Goal: Task Accomplishment & Management: Use online tool/utility

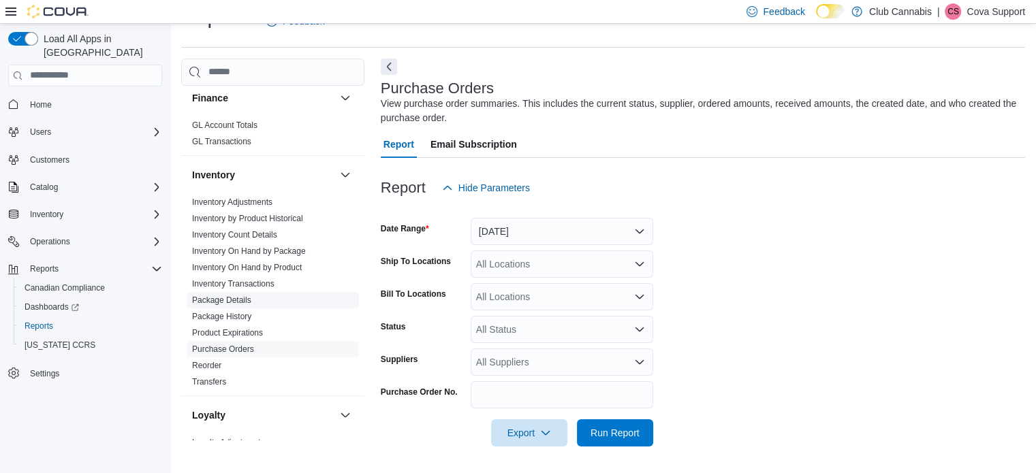
scroll to position [340, 0]
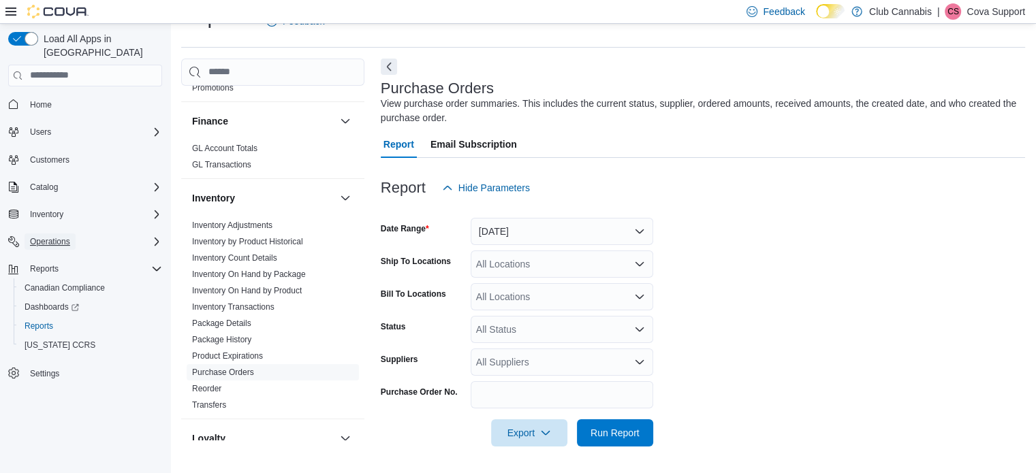
click at [65, 236] on span "Operations" at bounding box center [50, 241] width 40 height 11
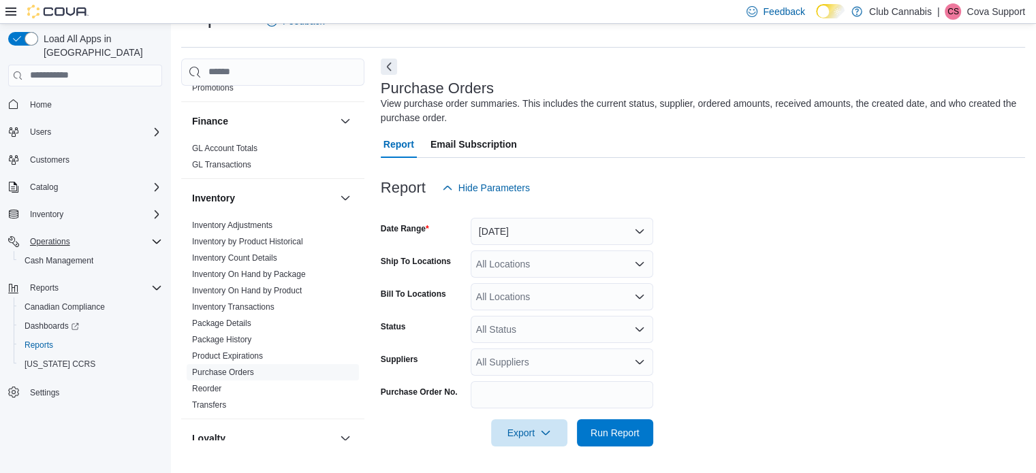
click at [61, 202] on div "Inventory" at bounding box center [85, 214] width 154 height 25
click at [63, 206] on button "Inventory" at bounding box center [47, 214] width 44 height 16
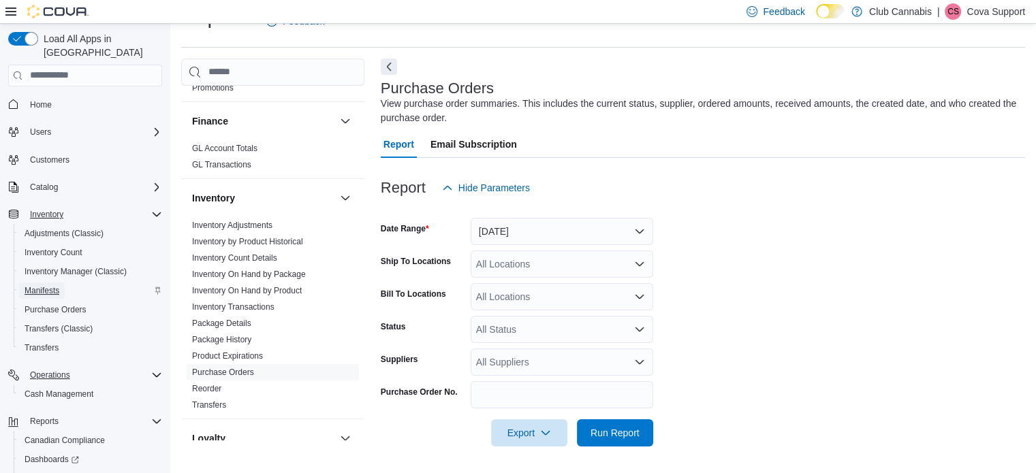
click at [33, 285] on span "Manifests" at bounding box center [42, 290] width 35 height 11
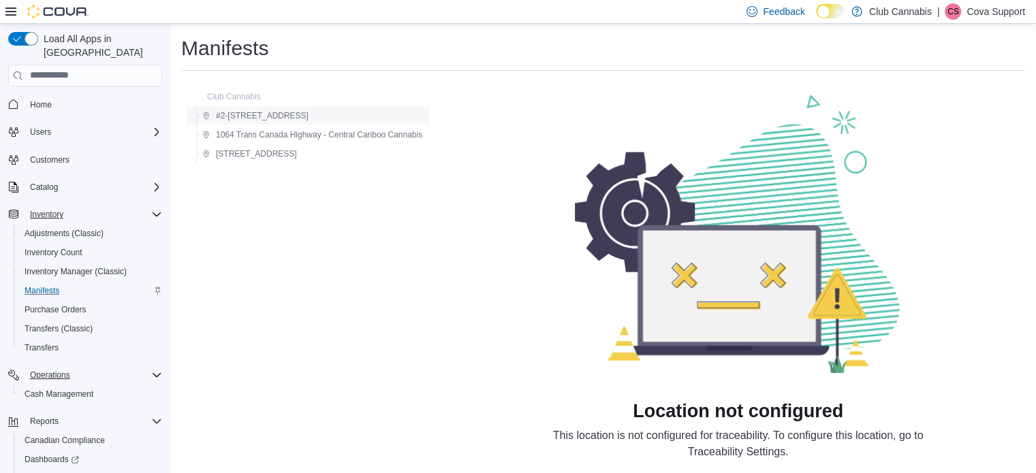
click at [302, 114] on span "#2-[STREET_ADDRESS]" at bounding box center [262, 115] width 93 height 11
click at [57, 304] on span "Purchase Orders" at bounding box center [56, 309] width 62 height 11
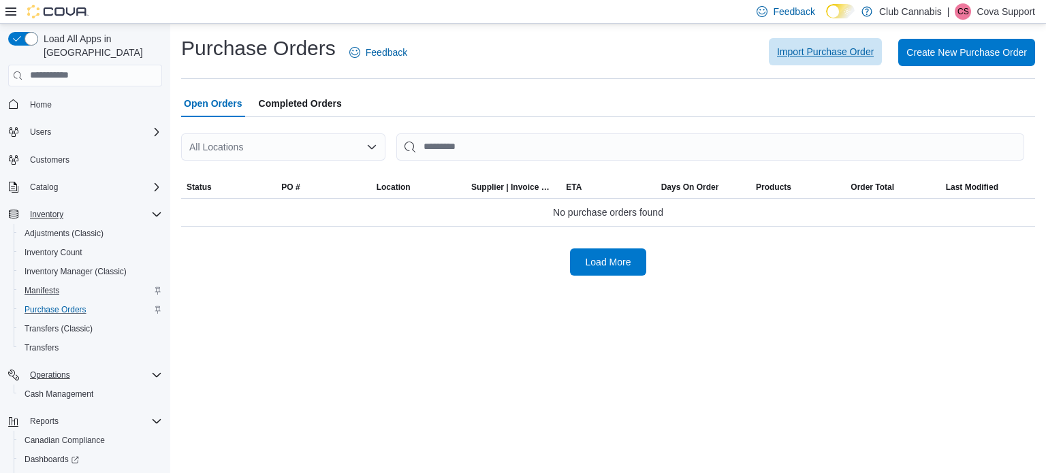
click at [846, 48] on span "Import Purchase Order" at bounding box center [825, 52] width 97 height 14
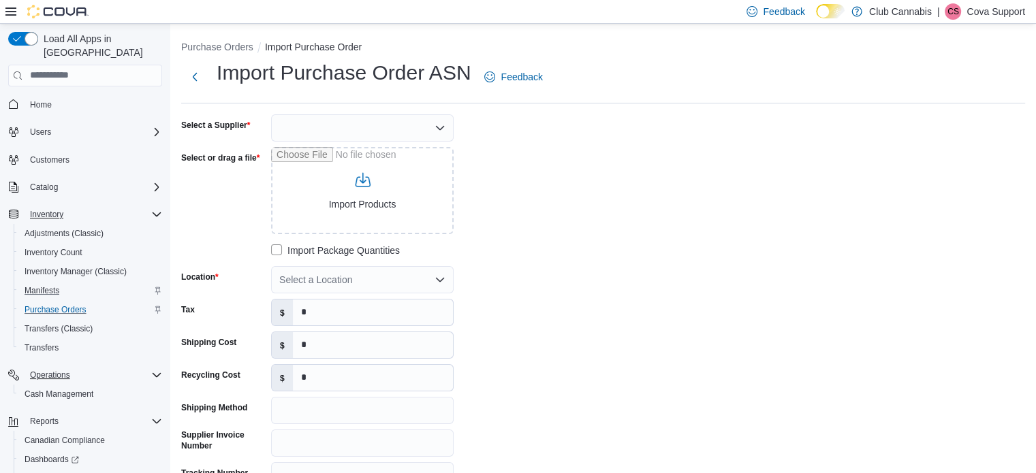
click at [390, 130] on div at bounding box center [362, 127] width 182 height 27
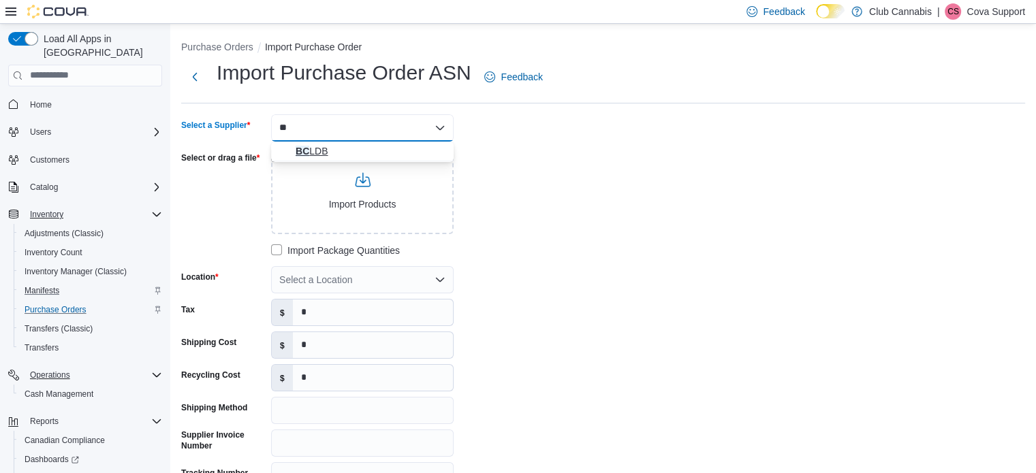
type input "**"
click at [298, 142] on button "BC LDB" at bounding box center [362, 152] width 182 height 20
drag, startPoint x: 669, startPoint y: 242, endPoint x: 534, endPoint y: 232, distance: 135.2
click at [665, 242] on div "Select a Supplier BCLDB Combo box. Selected. BCLDB. Press Backspace to delete B…" at bounding box center [603, 318] width 844 height 408
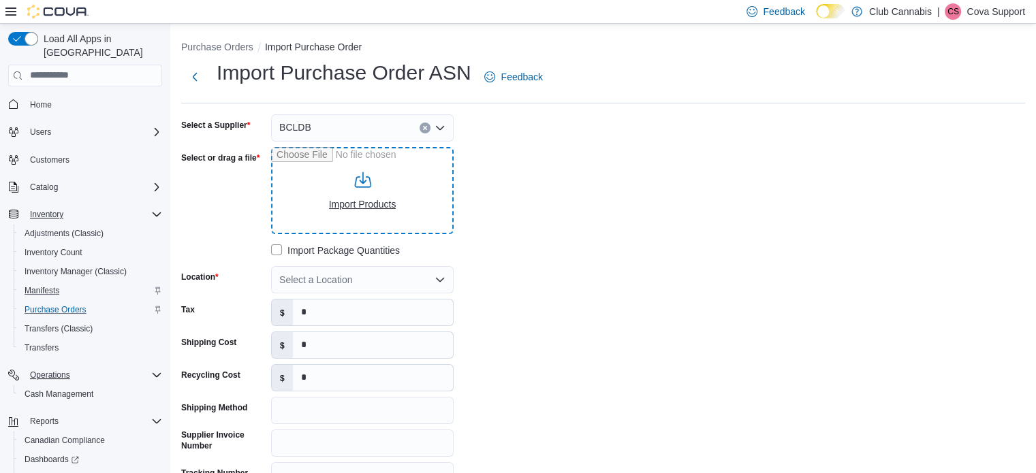
click at [402, 217] on input "Select or drag a file" at bounding box center [362, 190] width 182 height 87
type input "**********"
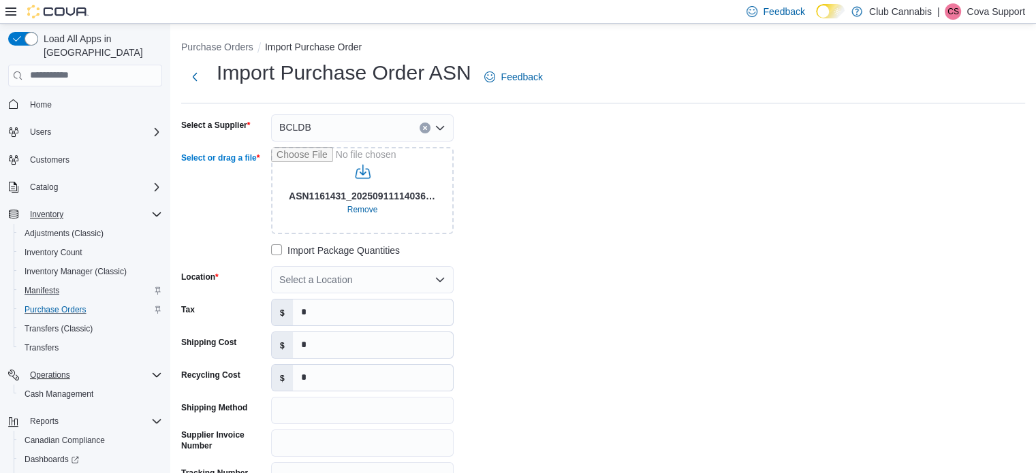
click at [602, 256] on div "**********" at bounding box center [603, 318] width 844 height 408
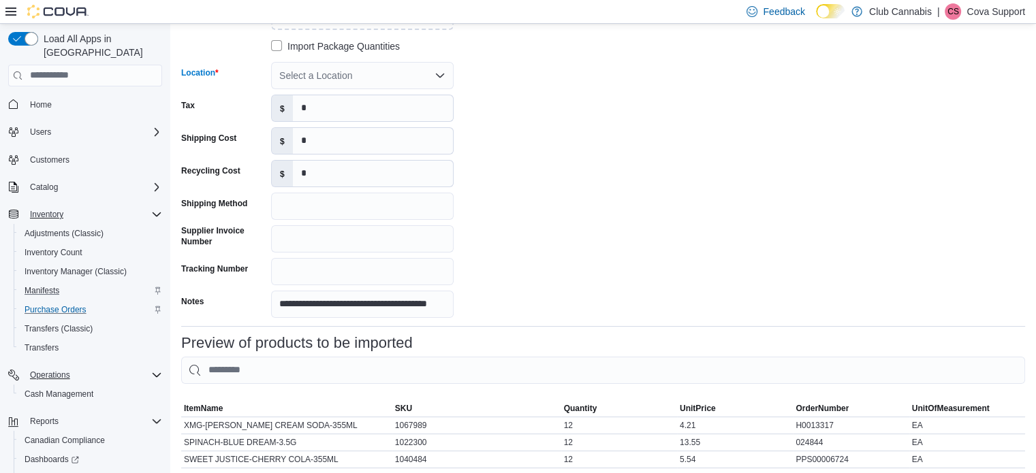
click at [309, 71] on div "Select a Location" at bounding box center [362, 75] width 182 height 27
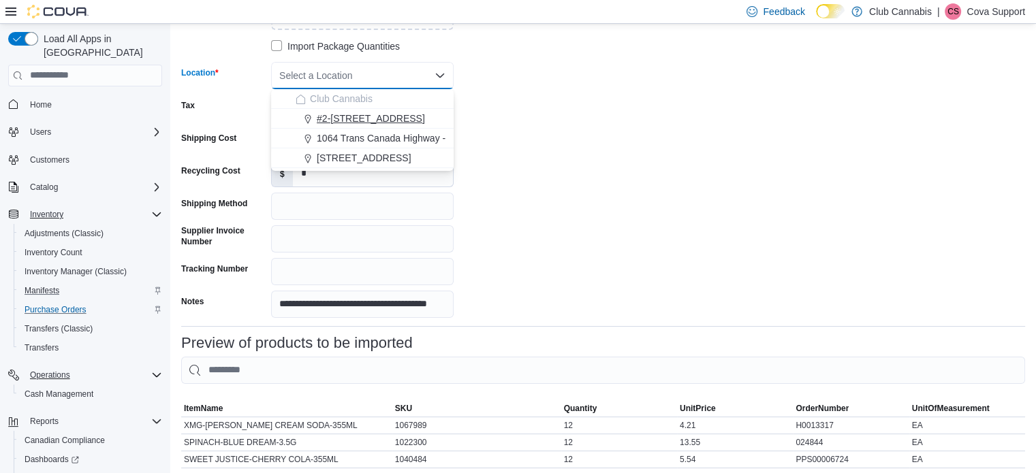
click at [320, 117] on span "#2-[STREET_ADDRESS]" at bounding box center [371, 119] width 108 height 14
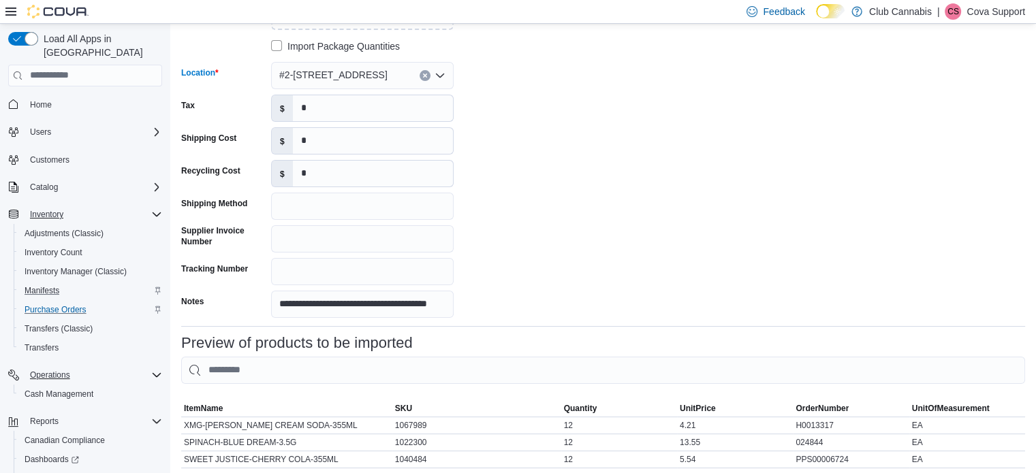
click at [675, 112] on div "**********" at bounding box center [603, 114] width 844 height 408
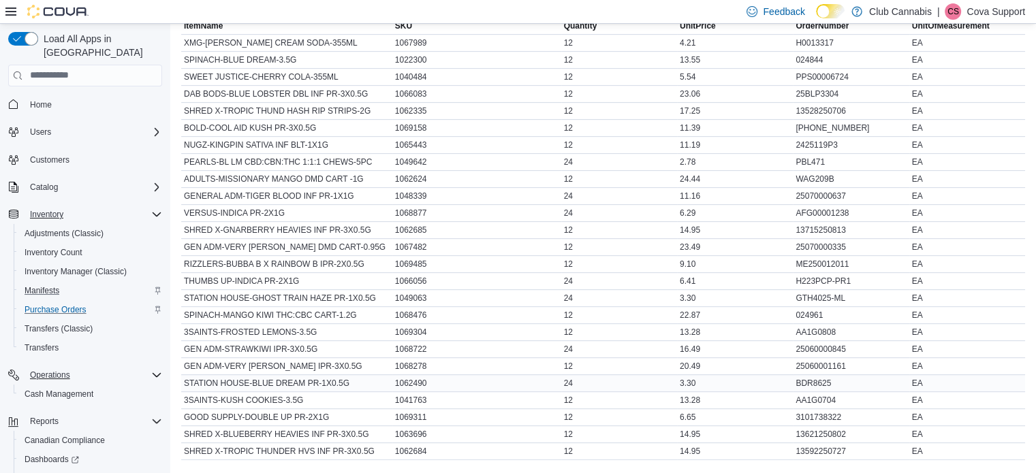
scroll to position [658, 0]
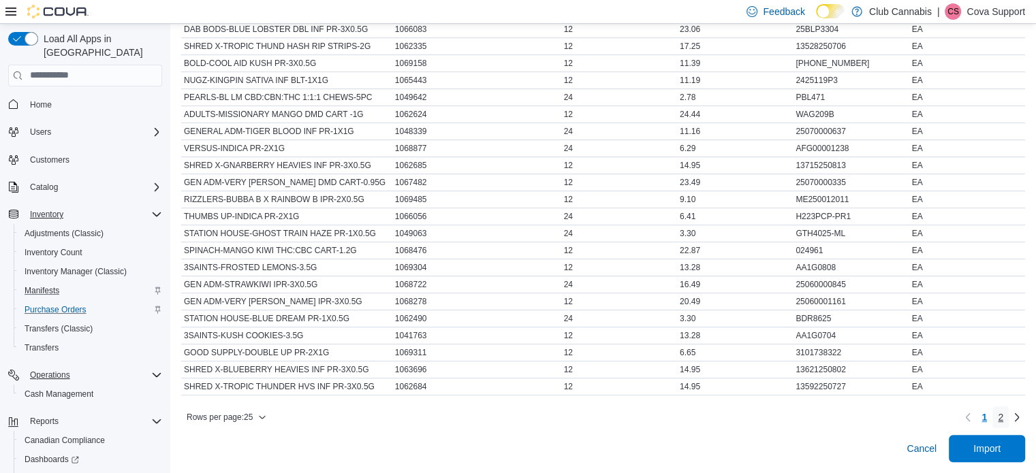
click at [1008, 419] on link "2" at bounding box center [1000, 417] width 16 height 22
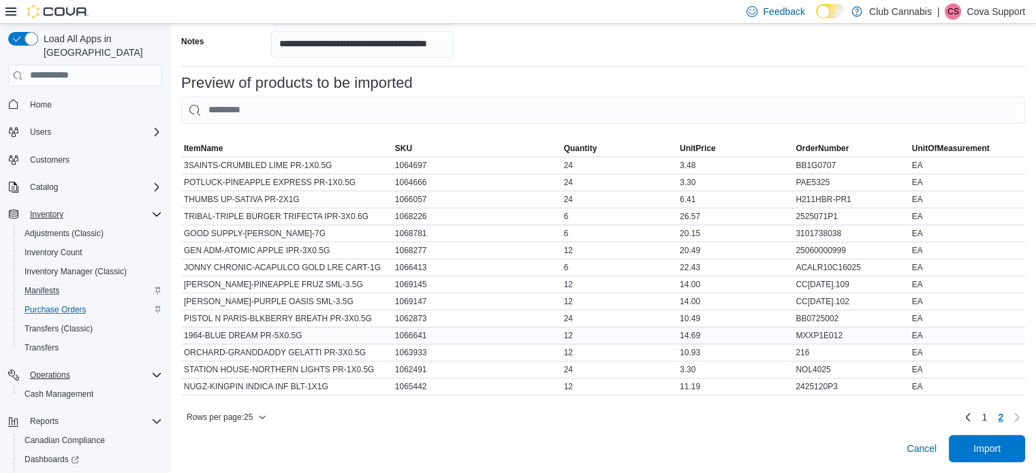
scroll to position [472, 0]
click at [991, 419] on link "1" at bounding box center [984, 417] width 16 height 22
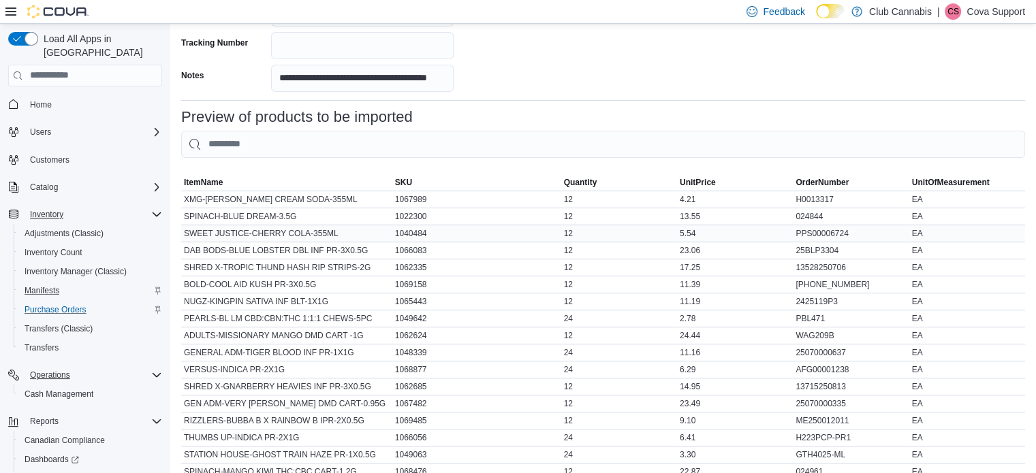
scroll to position [453, 0]
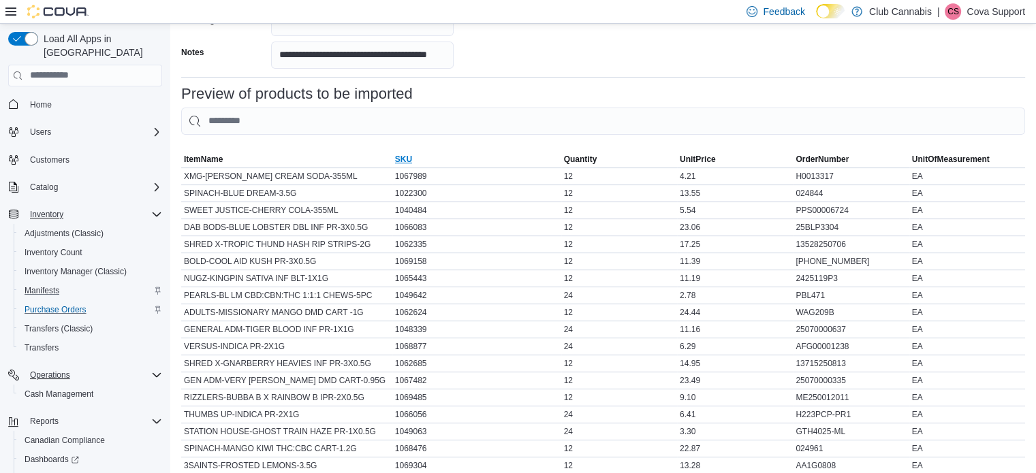
click at [415, 163] on span "SKU" at bounding box center [476, 159] width 169 height 16
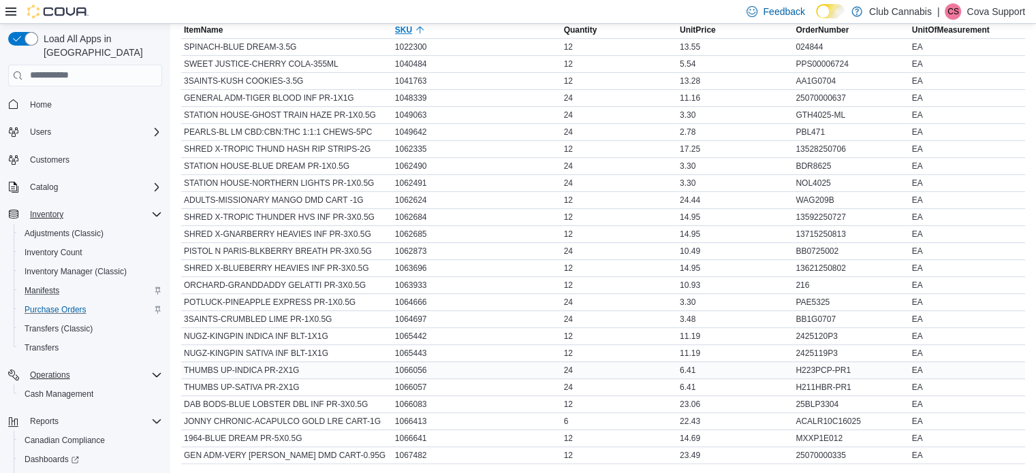
scroll to position [658, 0]
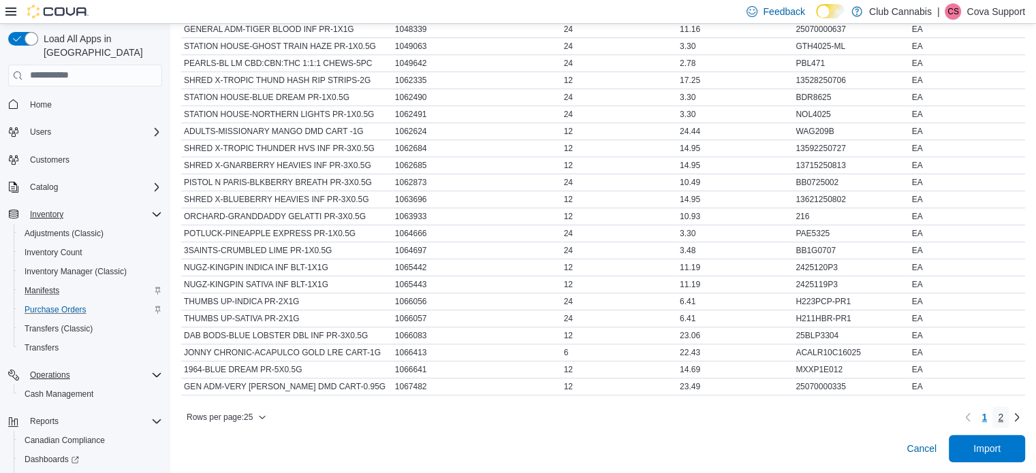
click at [1003, 415] on span "2" at bounding box center [999, 418] width 5 height 14
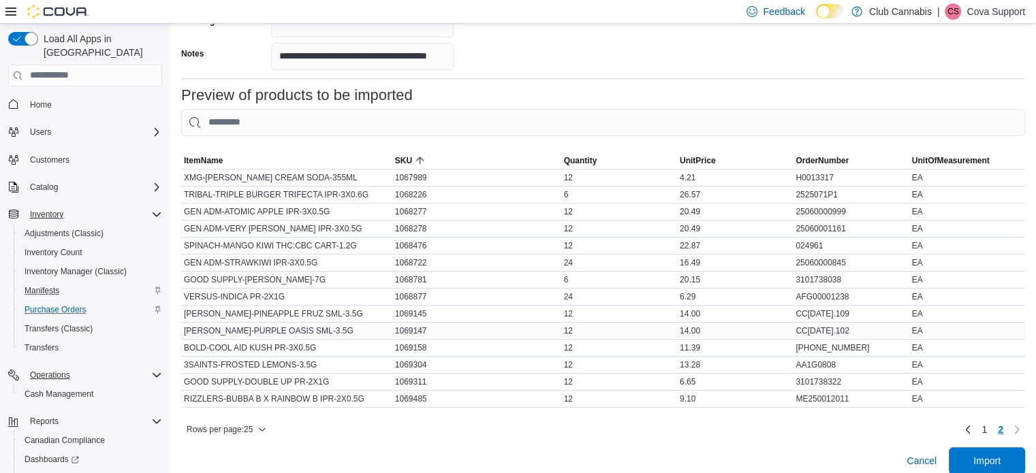
scroll to position [472, 0]
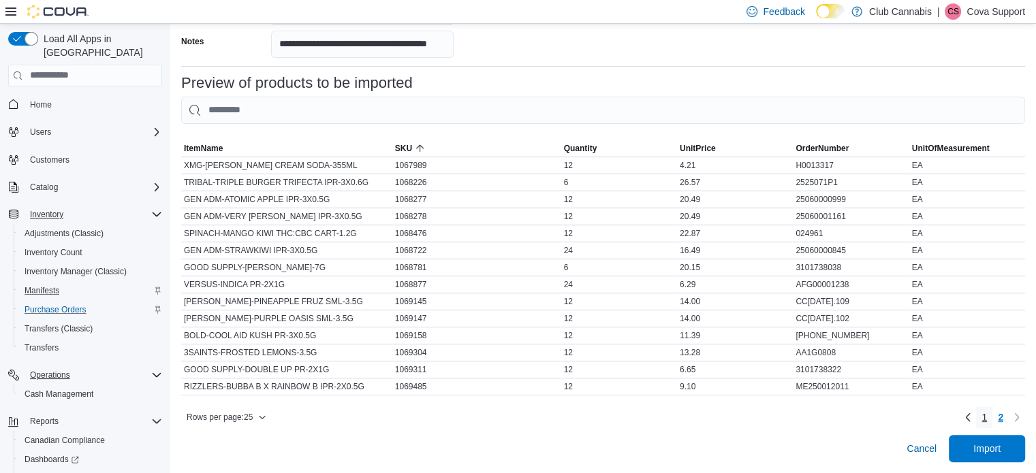
click at [987, 417] on span "1" at bounding box center [983, 418] width 5 height 14
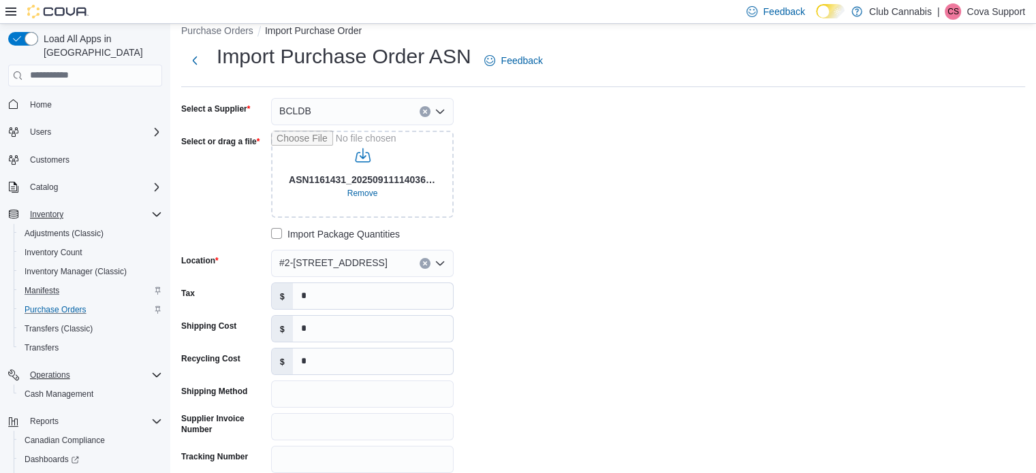
scroll to position [0, 0]
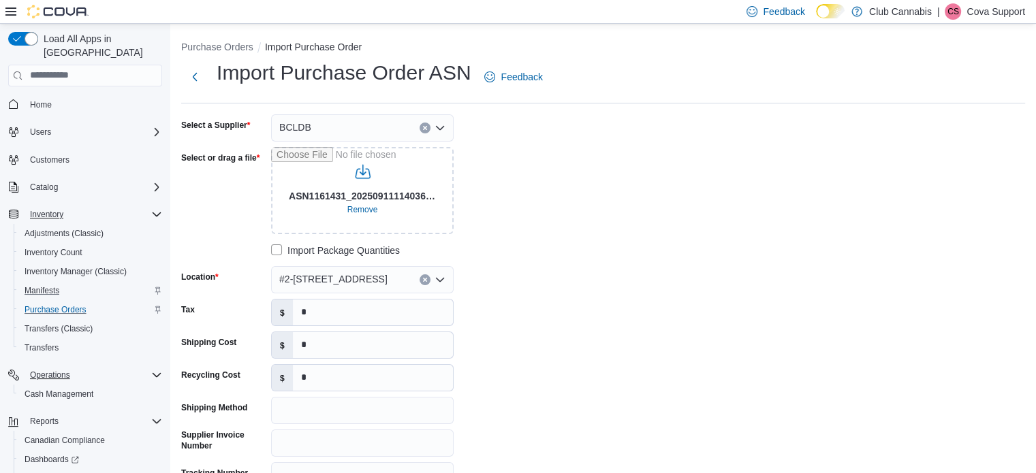
click at [938, 135] on div "**********" at bounding box center [603, 318] width 844 height 408
click at [957, 247] on div "**********" at bounding box center [603, 318] width 844 height 408
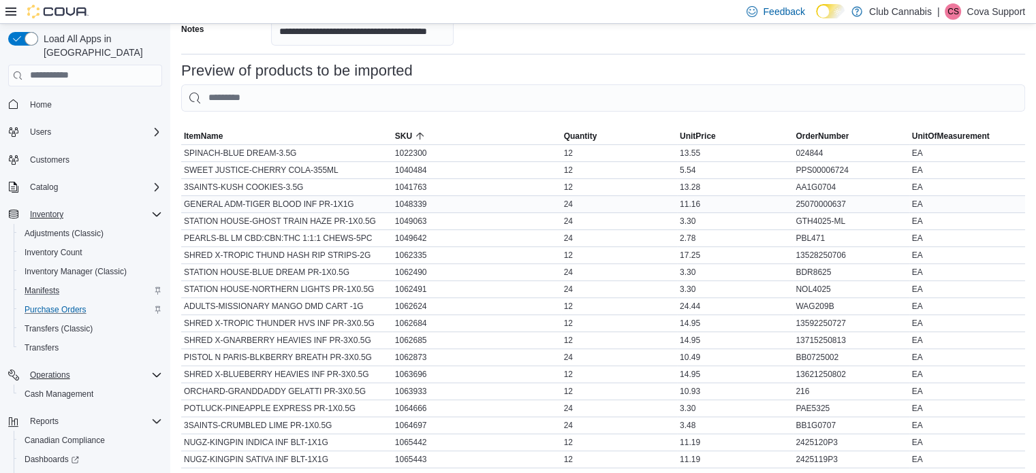
scroll to position [658, 0]
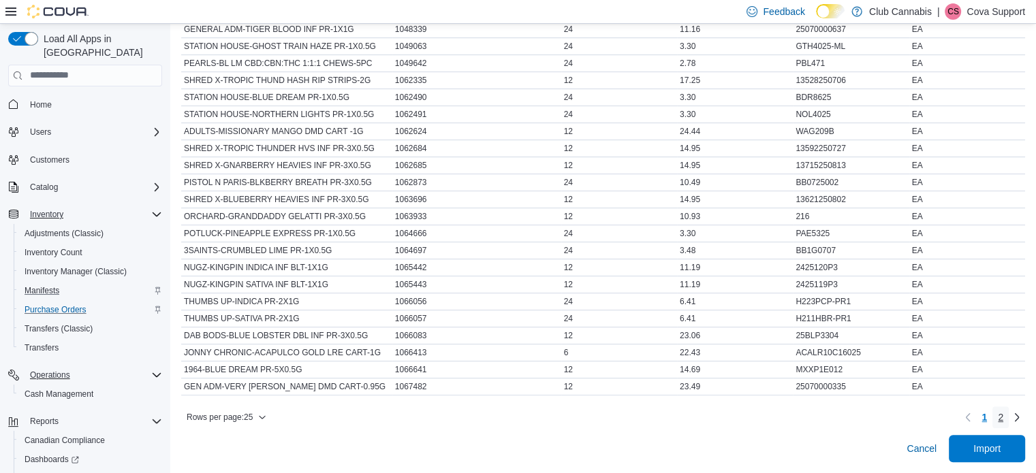
click at [1008, 411] on link "2" at bounding box center [1000, 417] width 16 height 22
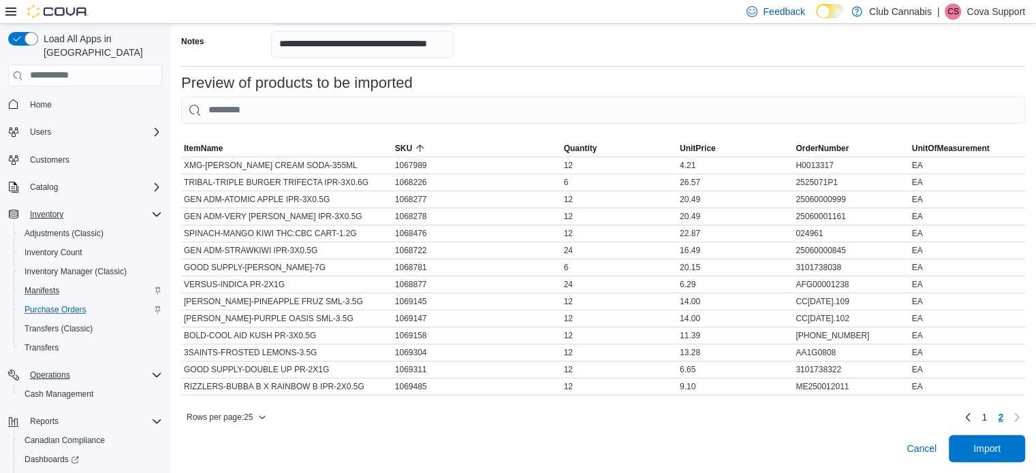
scroll to position [472, 0]
click at [987, 413] on span "1" at bounding box center [983, 418] width 5 height 14
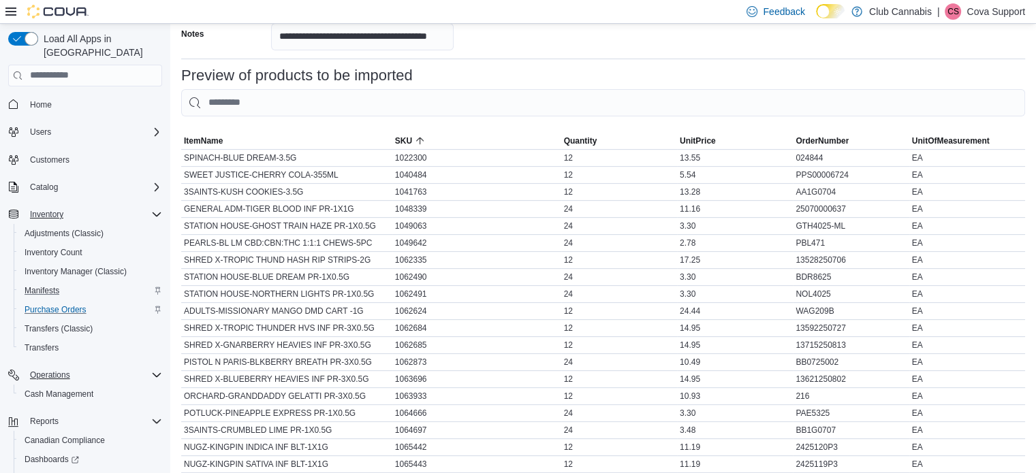
click at [938, 81] on div "Preview of products to be imported" at bounding box center [603, 75] width 844 height 16
click at [993, 14] on p "Cova Support" at bounding box center [995, 11] width 59 height 16
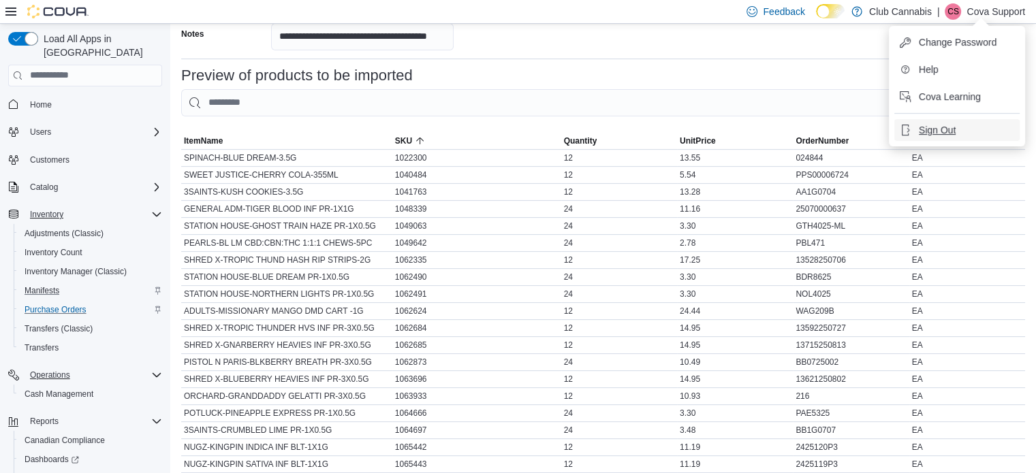
drag, startPoint x: 966, startPoint y: 127, endPoint x: 916, endPoint y: 123, distance: 50.6
click at [965, 127] on button "Sign Out" at bounding box center [956, 130] width 125 height 22
